Goal: Task Accomplishment & Management: Check status

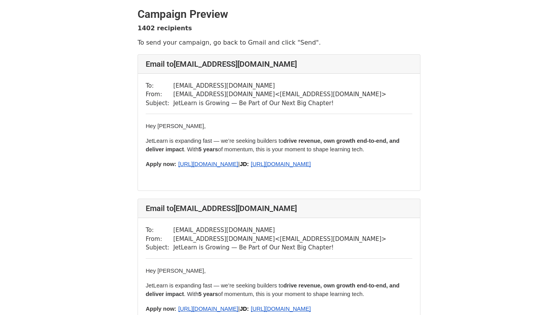
click at [261, 167] on span "[URL][DOMAIN_NAME]" at bounding box center [281, 164] width 60 height 6
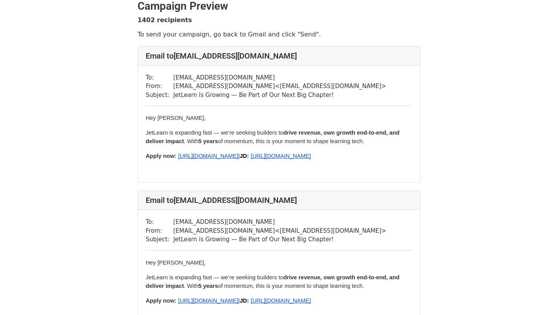
scroll to position [10, 0]
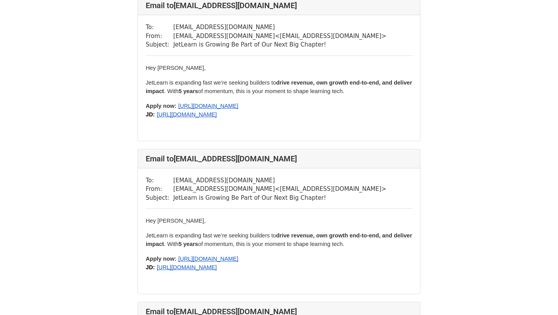
scroll to position [210, 0]
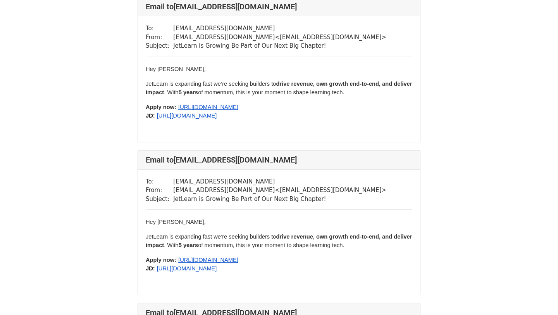
click at [217, 271] on span "https://docs.google.com/document/d/1NE21HGxvP2CYBGv0BNx_-zOMrvr4FIPSIutwZGQu-ek…" at bounding box center [187, 268] width 60 height 6
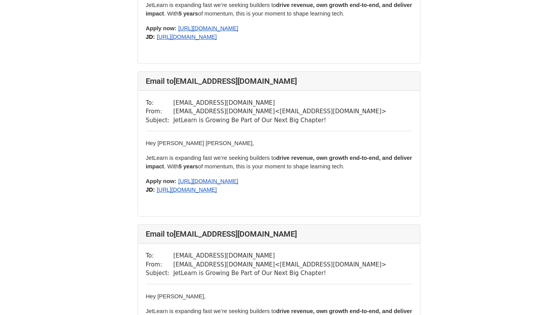
scroll to position [596, 0]
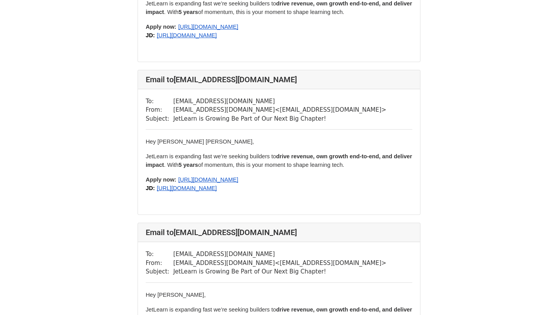
click at [242, 192] on p "Apply now: https://forms.gle/FYEcXhxc17SpKm7n6 JD: https://docs.google.com/docu…" at bounding box center [279, 183] width 266 height 17
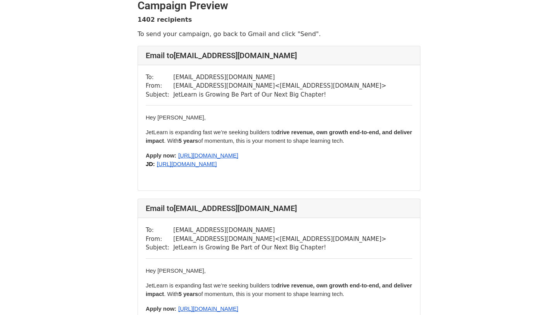
scroll to position [0, 0]
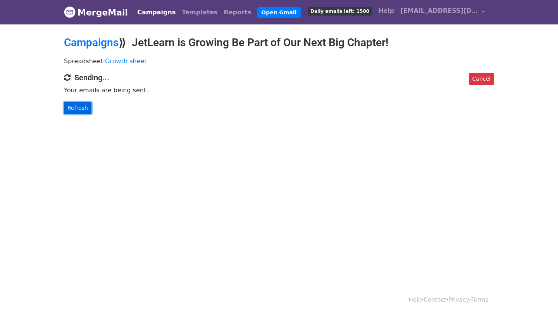
click at [77, 106] on link "Refresh" at bounding box center [78, 108] width 28 height 12
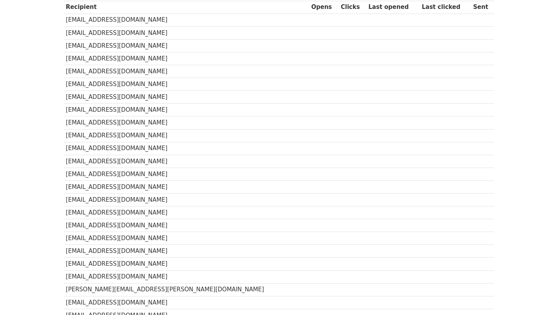
scroll to position [167, 0]
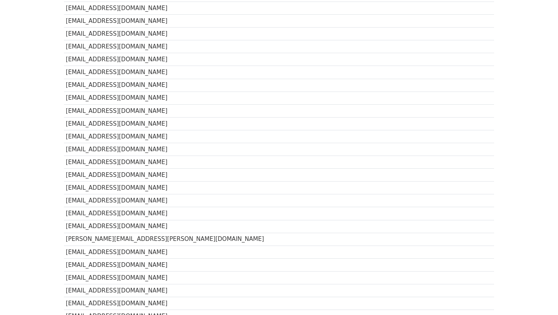
click at [97, 224] on td "[EMAIL_ADDRESS][DOMAIN_NAME]" at bounding box center [186, 226] width 245 height 13
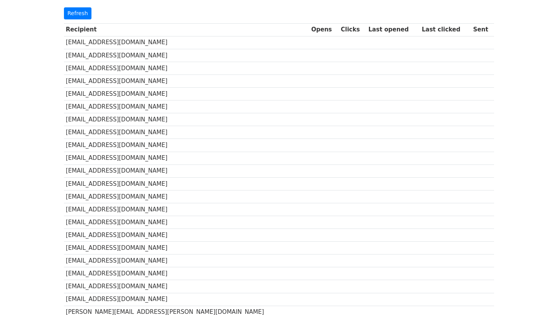
scroll to position [0, 0]
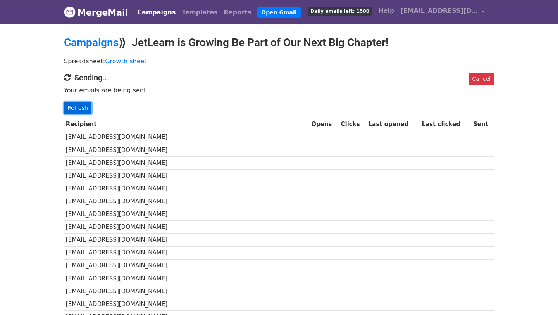
click at [77, 108] on link "Refresh" at bounding box center [78, 108] width 28 height 12
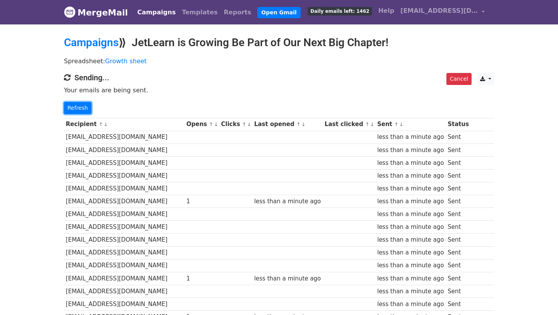
click at [77, 108] on link "Refresh" at bounding box center [78, 108] width 28 height 12
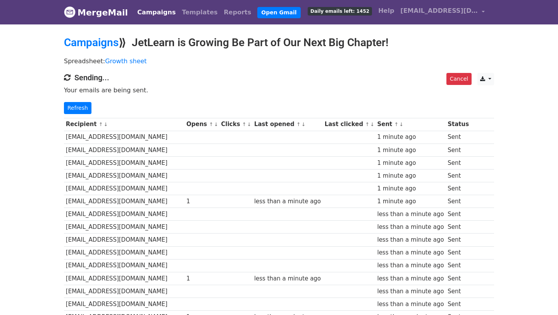
click at [92, 202] on td "[EMAIL_ADDRESS][DOMAIN_NAME]" at bounding box center [124, 201] width 120 height 13
copy tr "[EMAIL_ADDRESS][DOMAIN_NAME]"
click at [72, 108] on link "Refresh" at bounding box center [78, 108] width 28 height 12
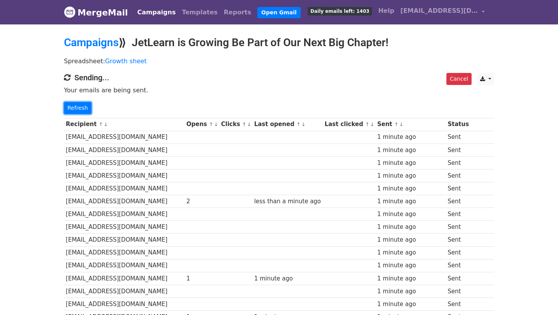
click at [72, 108] on link "Refresh" at bounding box center [78, 108] width 28 height 12
click at [78, 106] on link "Refresh" at bounding box center [78, 108] width 28 height 12
click at [76, 107] on link "Refresh" at bounding box center [78, 108] width 28 height 12
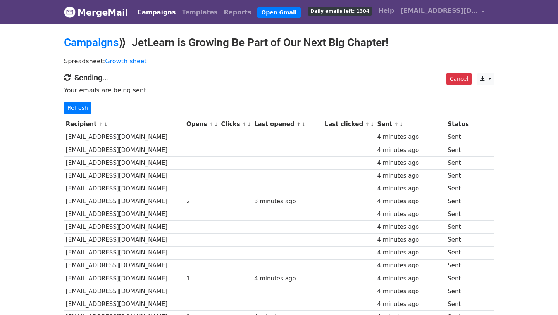
click at [96, 277] on td "[EMAIL_ADDRESS][DOMAIN_NAME]" at bounding box center [124, 278] width 120 height 13
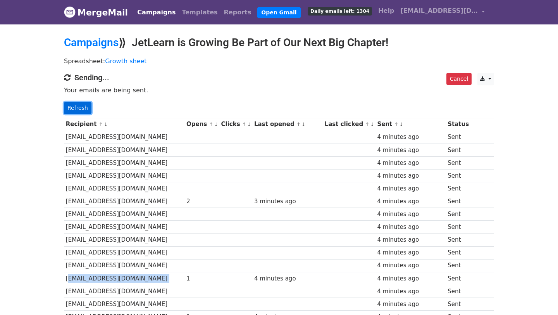
click at [81, 109] on link "Refresh" at bounding box center [78, 108] width 28 height 12
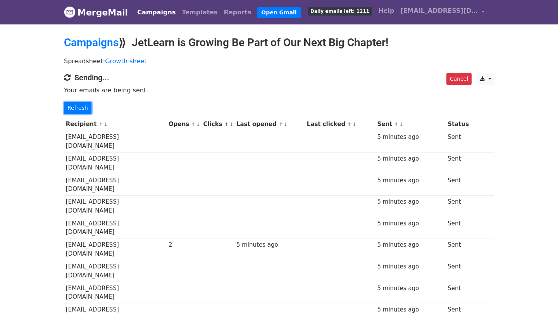
click at [81, 109] on link "Refresh" at bounding box center [78, 108] width 28 height 12
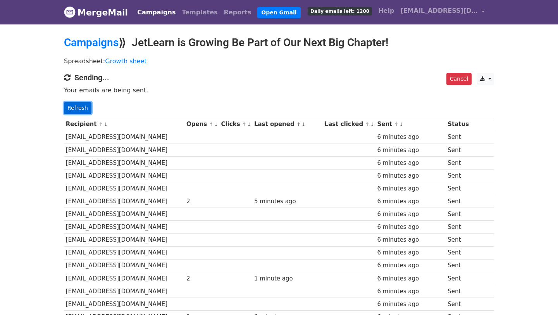
click at [82, 108] on link "Refresh" at bounding box center [78, 108] width 28 height 12
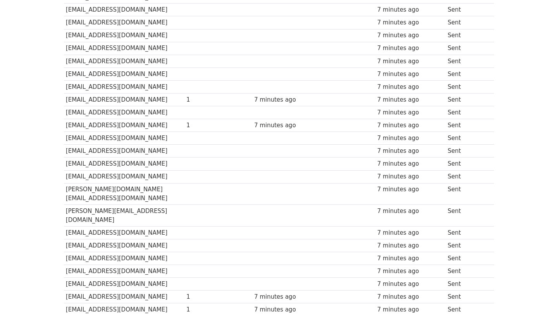
scroll to position [648, 0]
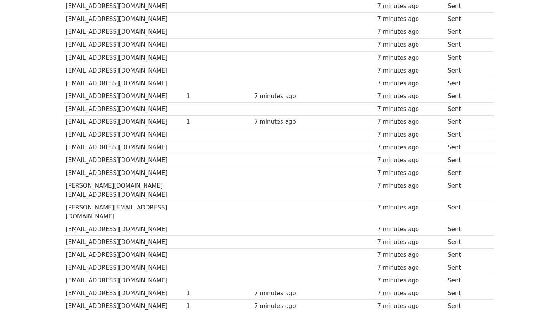
click at [107, 115] on td "[EMAIL_ADDRESS][DOMAIN_NAME]" at bounding box center [124, 121] width 120 height 13
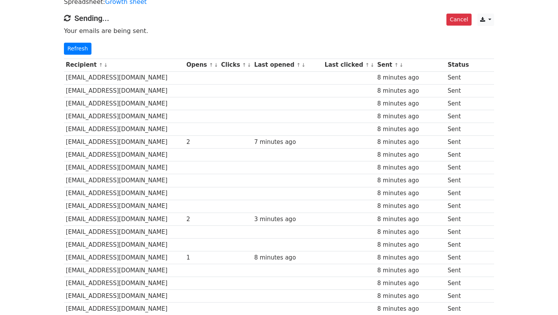
scroll to position [0, 0]
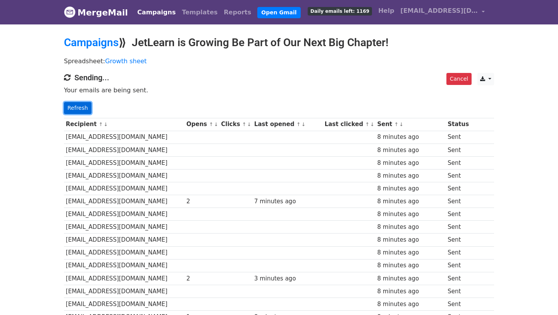
click at [73, 109] on link "Refresh" at bounding box center [78, 108] width 28 height 12
click at [78, 107] on link "Refresh" at bounding box center [78, 108] width 28 height 12
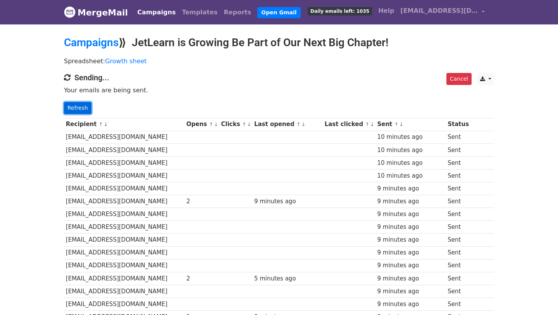
click at [83, 107] on link "Refresh" at bounding box center [78, 108] width 28 height 12
click at [69, 112] on link "Refresh" at bounding box center [78, 108] width 28 height 12
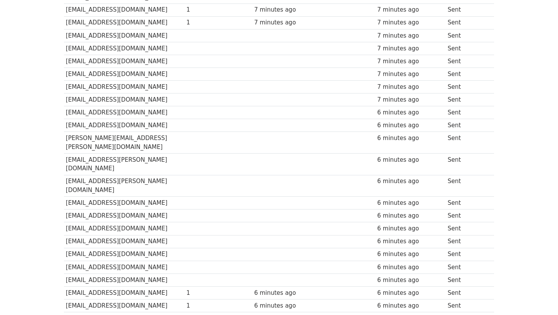
scroll to position [2209, 0]
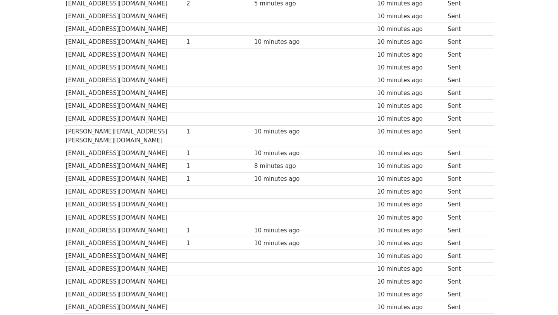
scroll to position [0, 0]
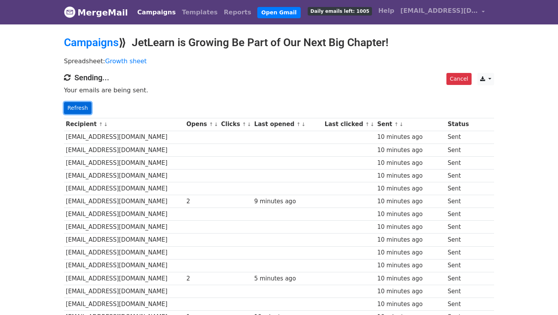
click at [81, 113] on link "Refresh" at bounding box center [78, 108] width 28 height 12
click at [80, 108] on link "Refresh" at bounding box center [78, 108] width 28 height 12
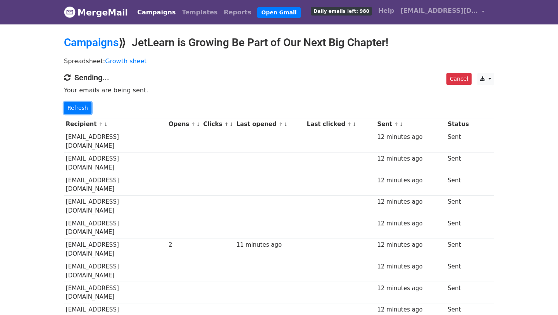
click at [80, 108] on link "Refresh" at bounding box center [78, 108] width 28 height 12
click at [75, 109] on link "Refresh" at bounding box center [78, 108] width 28 height 12
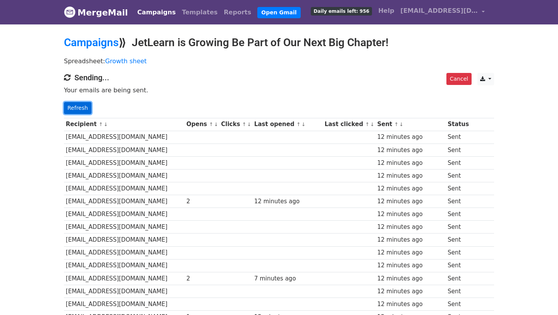
click at [83, 106] on link "Refresh" at bounding box center [78, 108] width 28 height 12
click at [75, 110] on link "Refresh" at bounding box center [78, 108] width 28 height 12
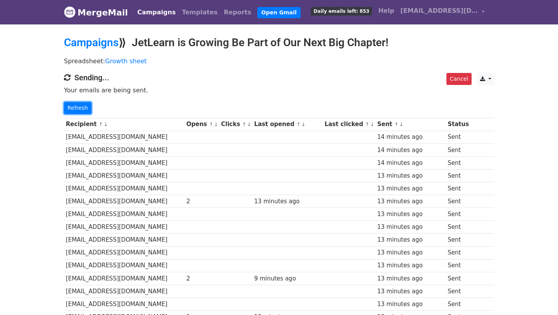
click at [75, 110] on link "Refresh" at bounding box center [78, 108] width 28 height 12
click at [79, 103] on link "Refresh" at bounding box center [78, 108] width 28 height 12
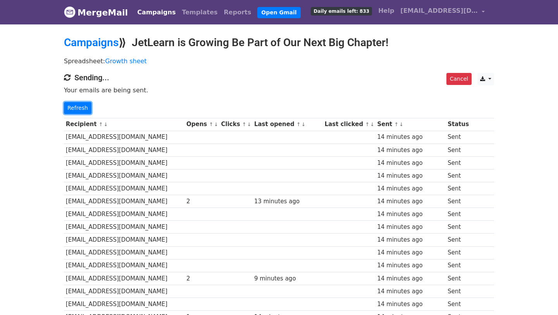
click at [79, 103] on link "Refresh" at bounding box center [78, 108] width 28 height 12
click at [79, 109] on link "Refresh" at bounding box center [78, 108] width 28 height 12
click at [75, 108] on link "Refresh" at bounding box center [78, 108] width 28 height 12
click at [74, 108] on link "Refresh" at bounding box center [78, 108] width 28 height 12
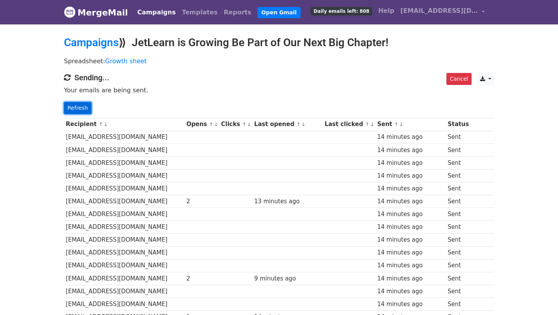
click at [70, 109] on link "Refresh" at bounding box center [78, 108] width 28 height 12
click at [69, 110] on link "Refresh" at bounding box center [78, 108] width 28 height 12
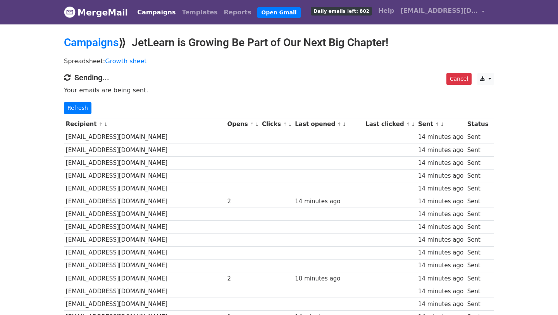
click at [69, 110] on link "Refresh" at bounding box center [78, 108] width 28 height 12
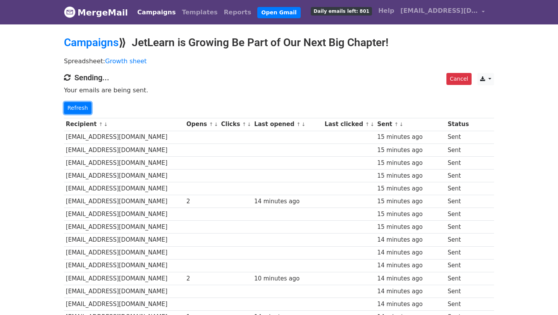
click at [69, 110] on link "Refresh" at bounding box center [78, 108] width 28 height 12
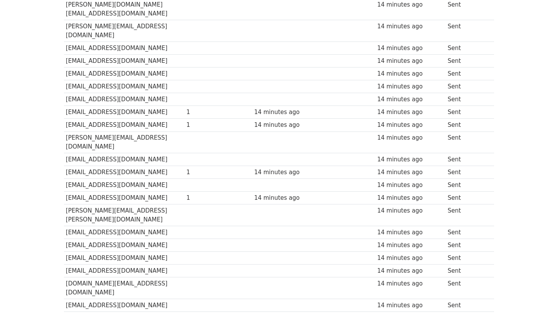
scroll to position [829, 0]
click at [92, 191] on td "[EMAIL_ADDRESS][DOMAIN_NAME]" at bounding box center [124, 197] width 120 height 13
copy tr "[EMAIL_ADDRESS][DOMAIN_NAME]"
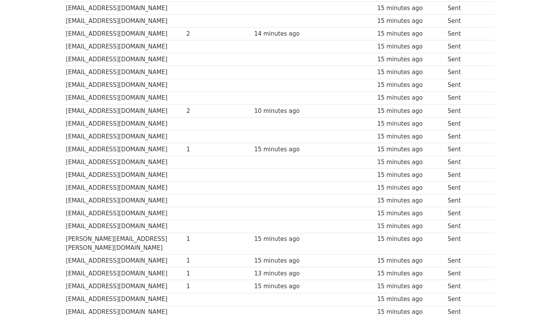
scroll to position [0, 0]
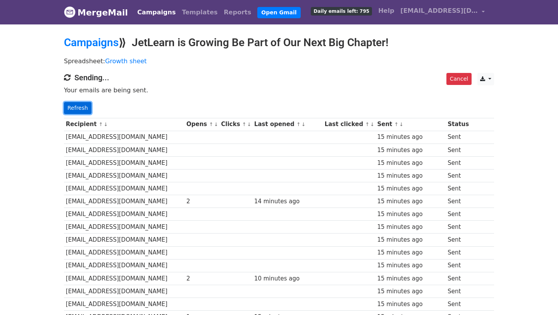
click at [74, 107] on link "Refresh" at bounding box center [78, 108] width 28 height 12
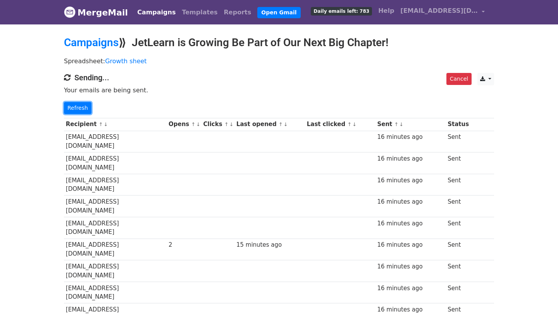
click at [74, 107] on link "Refresh" at bounding box center [78, 108] width 28 height 12
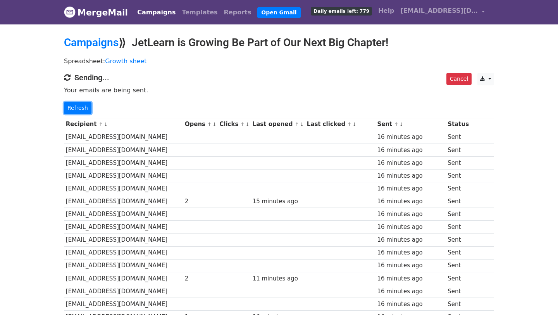
click at [74, 107] on link "Refresh" at bounding box center [78, 108] width 28 height 12
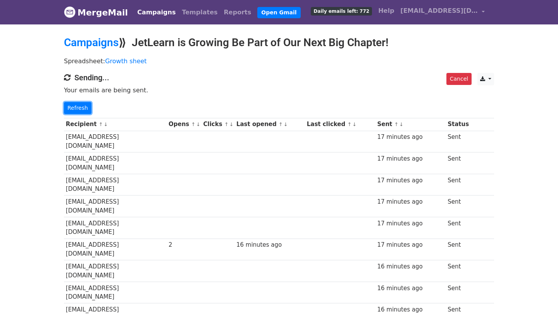
click at [74, 107] on link "Refresh" at bounding box center [78, 108] width 28 height 12
click at [81, 107] on link "Refresh" at bounding box center [78, 108] width 28 height 12
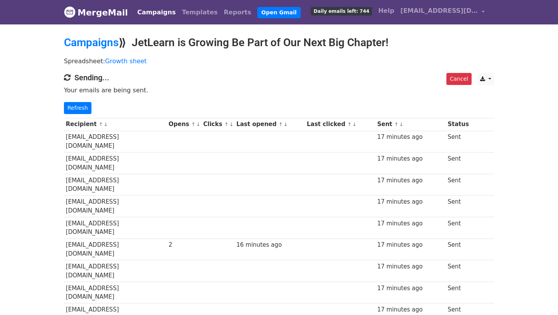
click at [81, 107] on link "Refresh" at bounding box center [78, 108] width 28 height 12
click at [76, 108] on link "Refresh" at bounding box center [78, 108] width 28 height 12
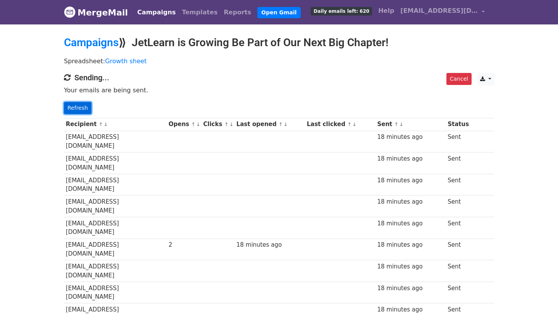
click at [72, 109] on link "Refresh" at bounding box center [78, 108] width 28 height 12
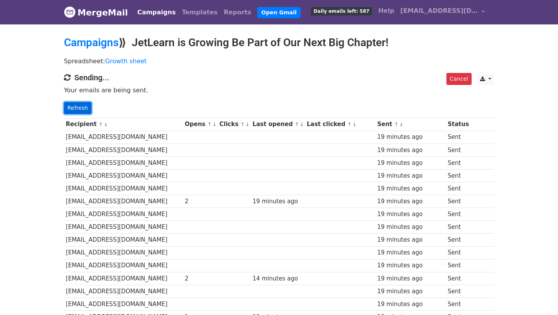
click at [73, 111] on link "Refresh" at bounding box center [78, 108] width 28 height 12
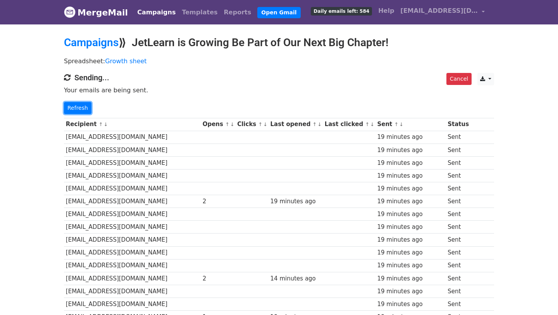
click at [73, 111] on link "Refresh" at bounding box center [78, 108] width 28 height 12
click at [76, 105] on link "Refresh" at bounding box center [78, 108] width 28 height 12
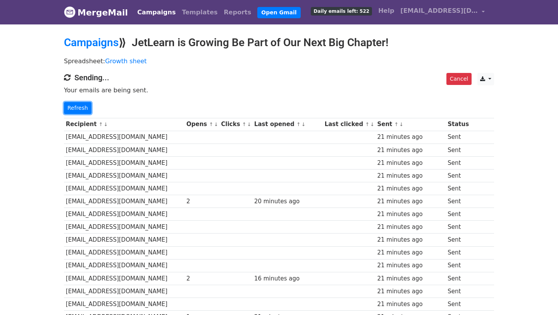
click at [76, 105] on link "Refresh" at bounding box center [78, 108] width 28 height 12
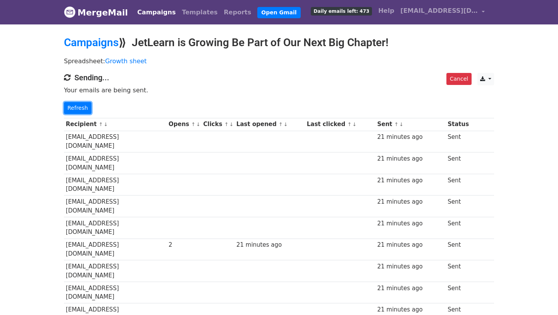
click at [76, 105] on link "Refresh" at bounding box center [78, 108] width 28 height 12
click at [74, 108] on link "Refresh" at bounding box center [78, 108] width 28 height 12
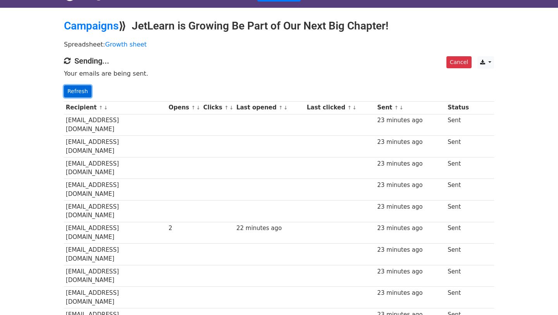
click at [76, 91] on link "Refresh" at bounding box center [78, 91] width 28 height 12
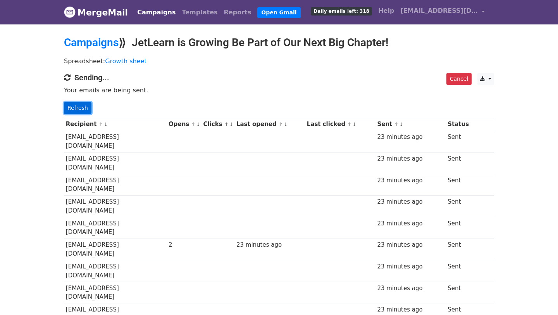
click at [76, 108] on link "Refresh" at bounding box center [78, 108] width 28 height 12
click at [81, 106] on link "Refresh" at bounding box center [78, 108] width 28 height 12
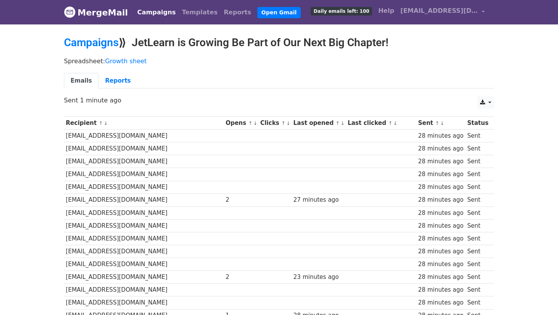
click at [81, 106] on div "CSV Excel Sent 1 minute ago" at bounding box center [279, 104] width 442 height 16
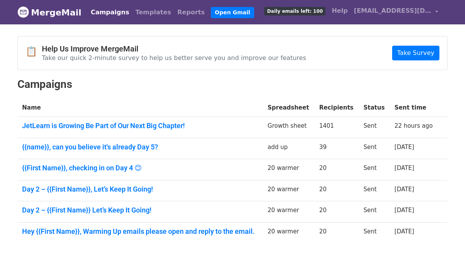
click at [296, 49] on div "📋 Help Us Improve MergeMail Take our quick 2-minute survey to help us better se…" at bounding box center [232, 52] width 429 height 33
click at [312, 14] on span "Daily emails left: 100" at bounding box center [294, 11] width 61 height 9
